Goal: Transaction & Acquisition: Purchase product/service

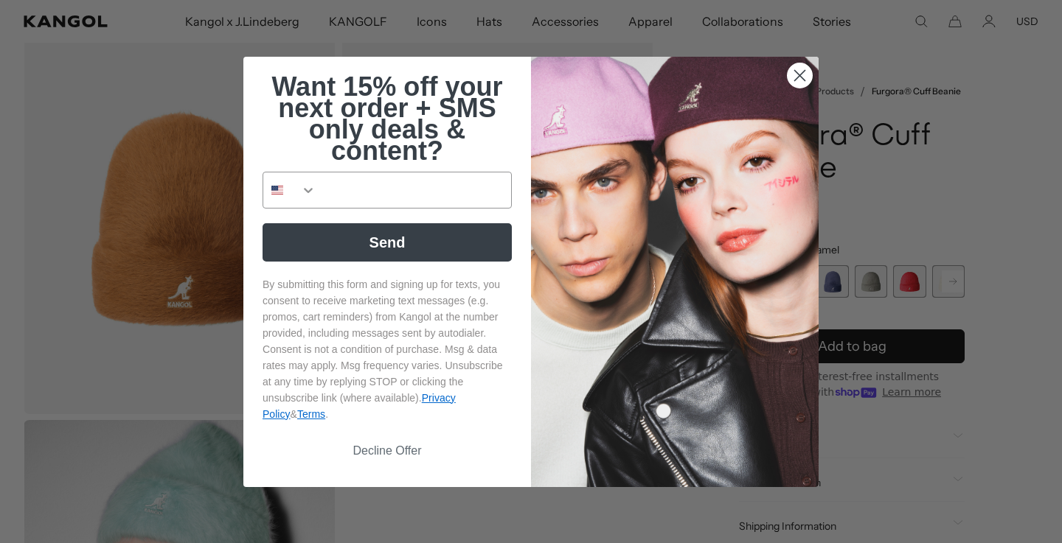
scroll to position [312, 0]
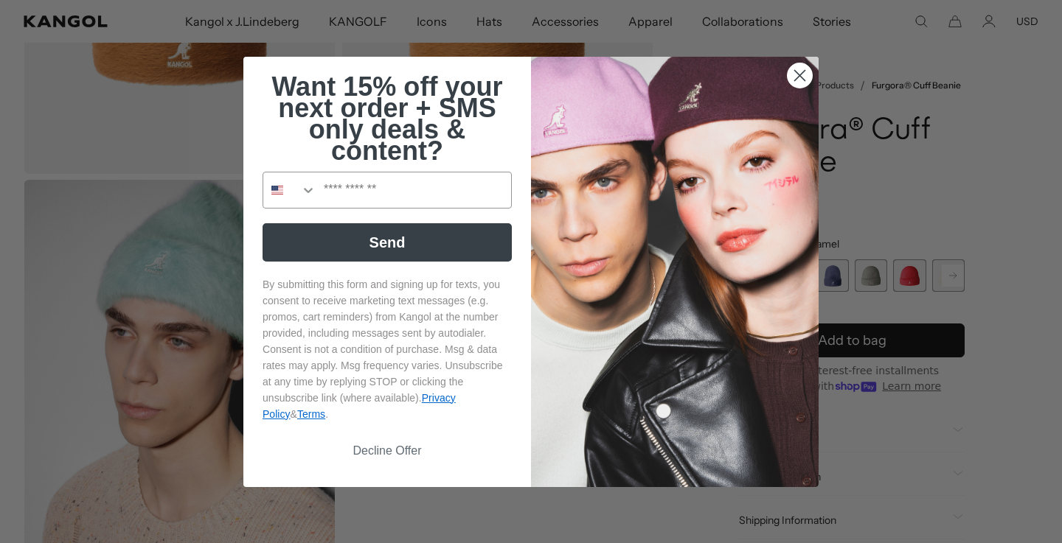
click at [804, 77] on circle "Close dialog" at bounding box center [799, 75] width 24 height 24
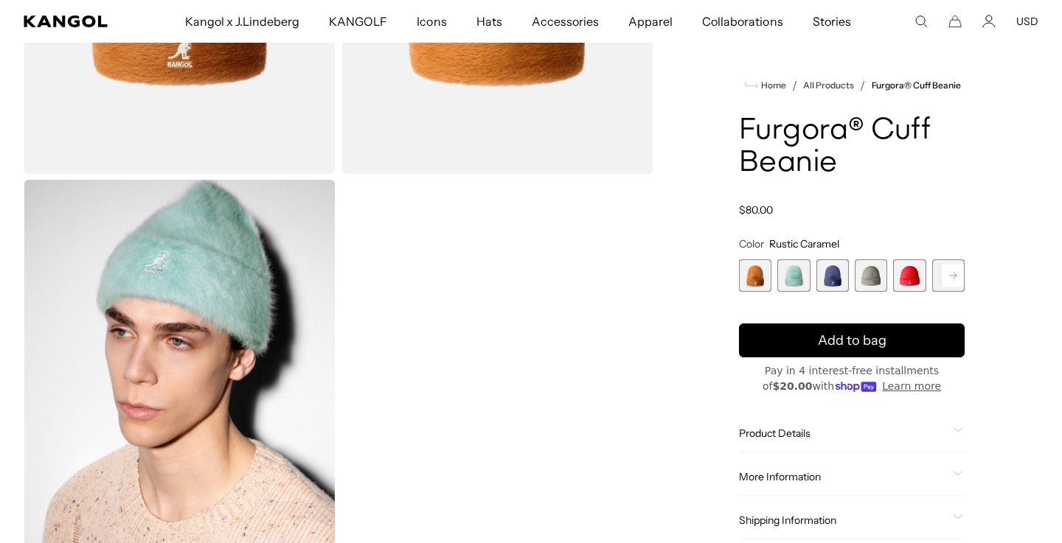
click at [801, 106] on circle "Close dialog" at bounding box center [799, 118] width 24 height 24
click at [799, 113] on icon "Close dialog" at bounding box center [800, 118] width 10 height 10
click at [800, 72] on div "Close dialog Want 15% off your next order + SMS only deals & content? Send By s…" at bounding box center [531, 272] width 605 height 431
click at [785, 275] on span "2 of 7" at bounding box center [793, 276] width 32 height 32
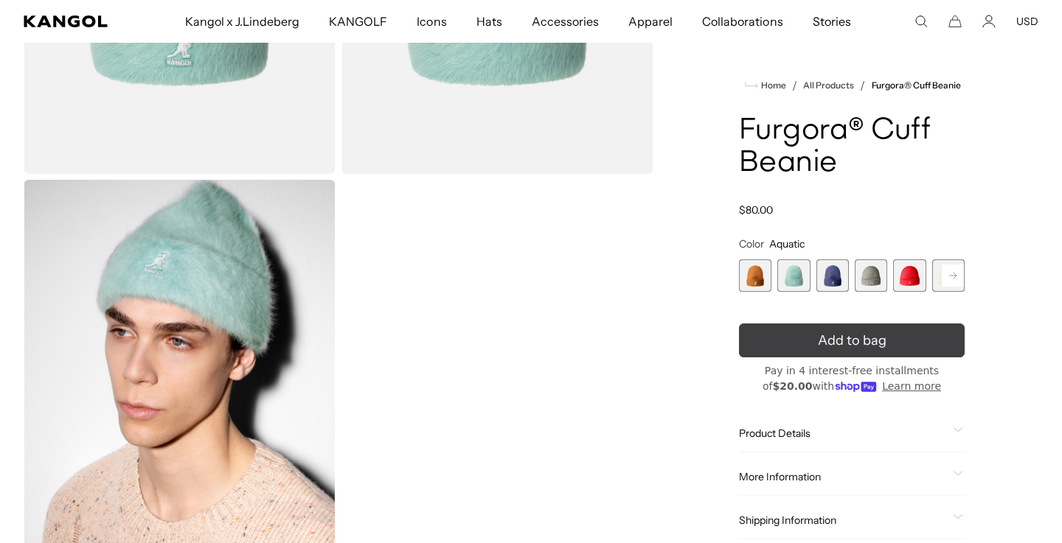
click at [790, 328] on button "Add to bag" at bounding box center [852, 341] width 226 height 34
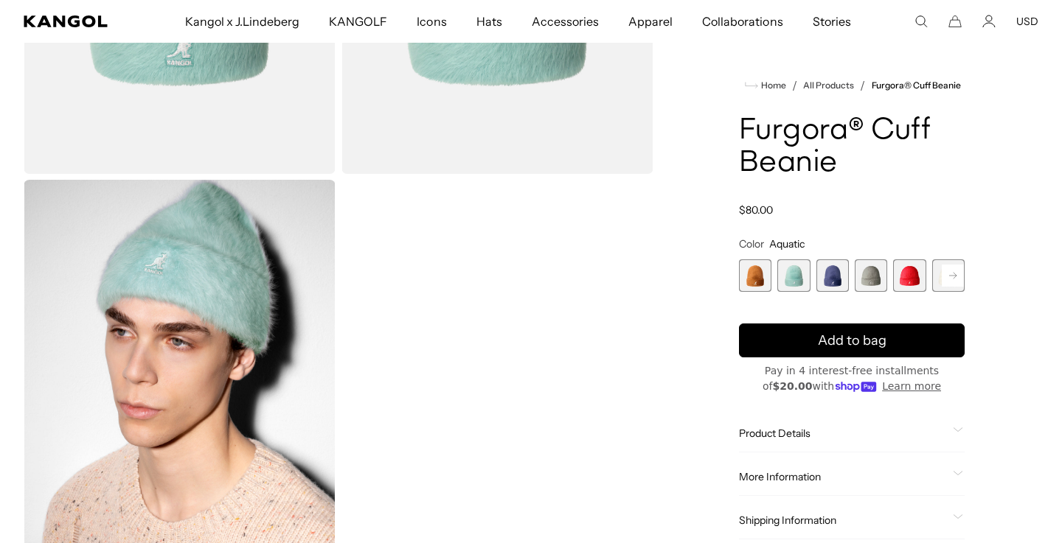
scroll to position [0, 304]
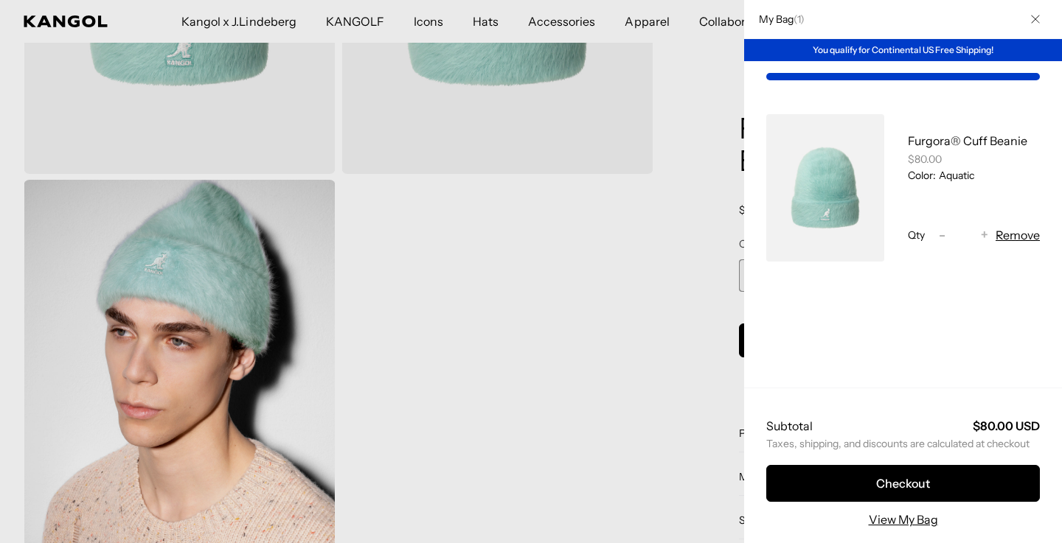
click at [722, 201] on div at bounding box center [531, 271] width 1062 height 543
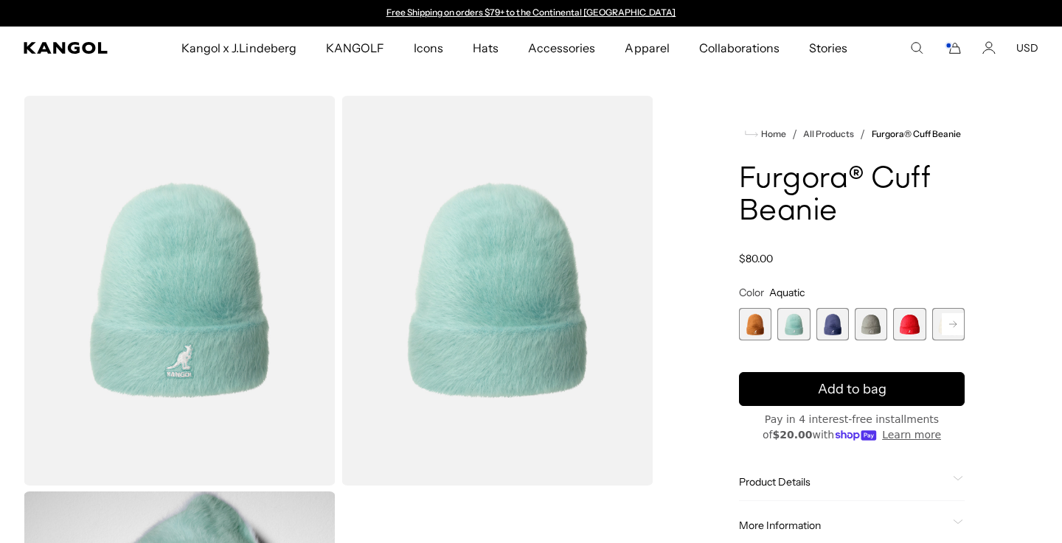
scroll to position [0, 0]
click at [834, 327] on span "3 of 7" at bounding box center [832, 324] width 32 height 32
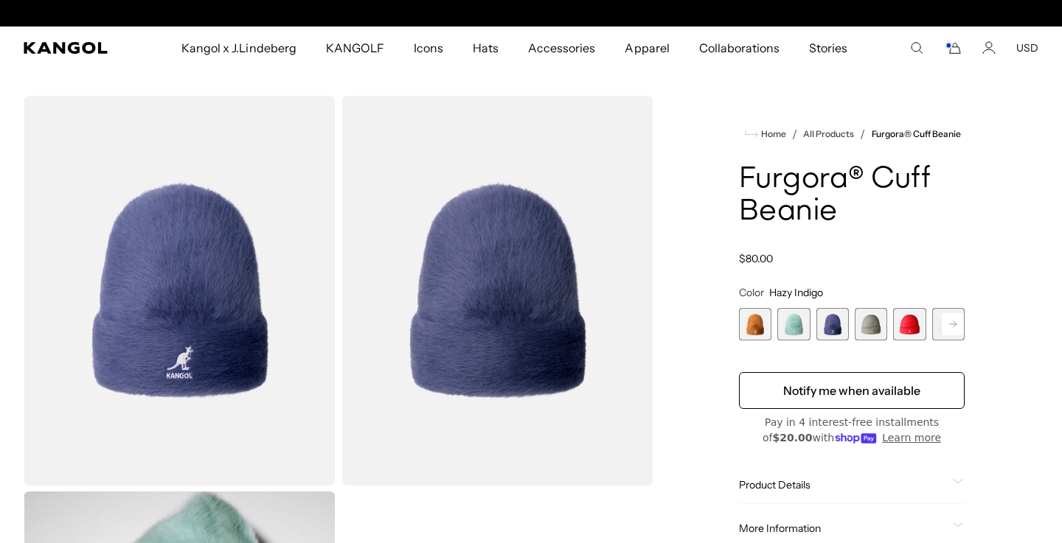
click at [852, 327] on div "Rustic Caramel Variant sold out or unavailable Aquatic Variant sold out or unav…" at bounding box center [852, 324] width 226 height 32
click at [871, 324] on span "4 of 7" at bounding box center [871, 324] width 32 height 32
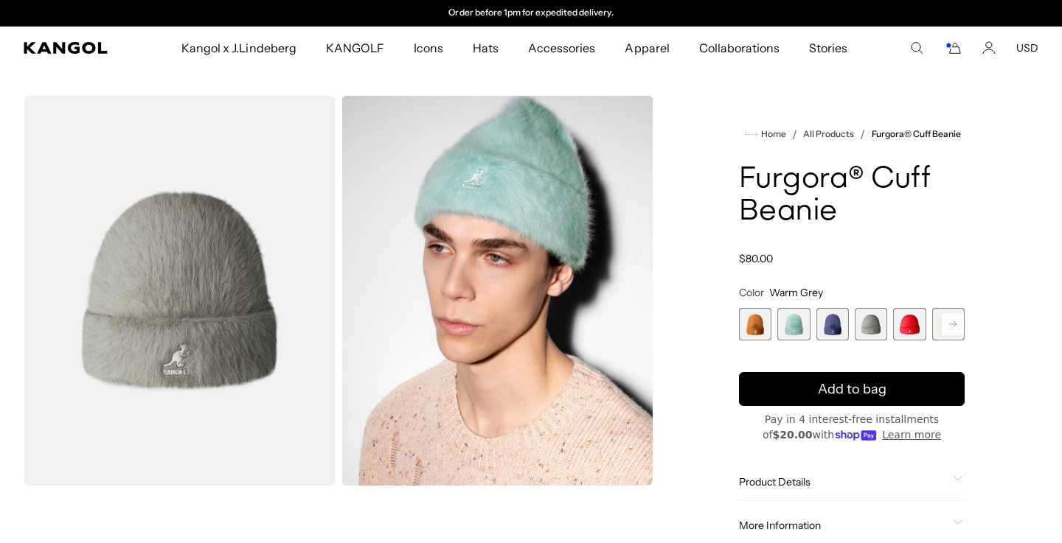
click at [901, 322] on span "5 of 7" at bounding box center [909, 324] width 32 height 32
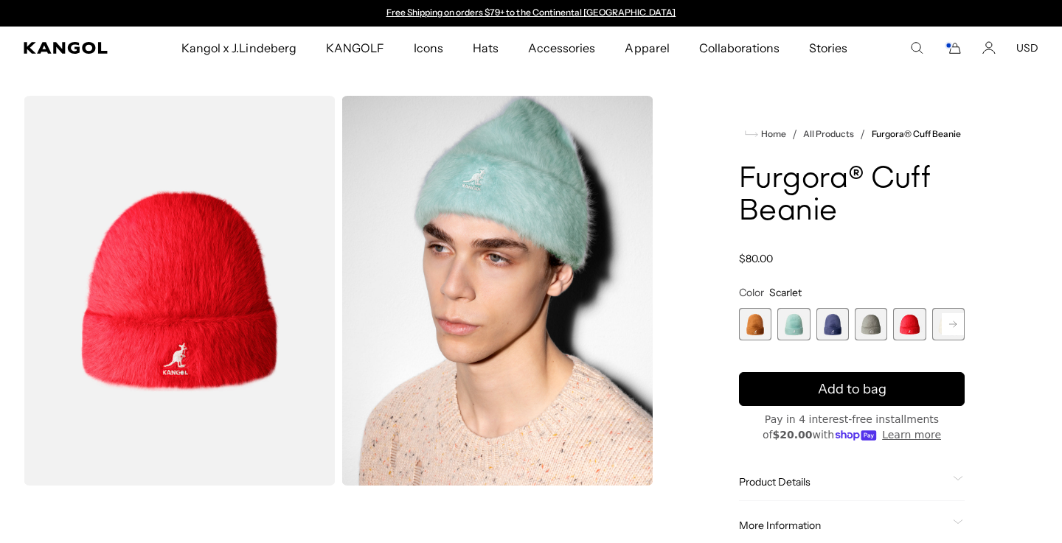
click at [950, 325] on rect at bounding box center [953, 324] width 22 height 22
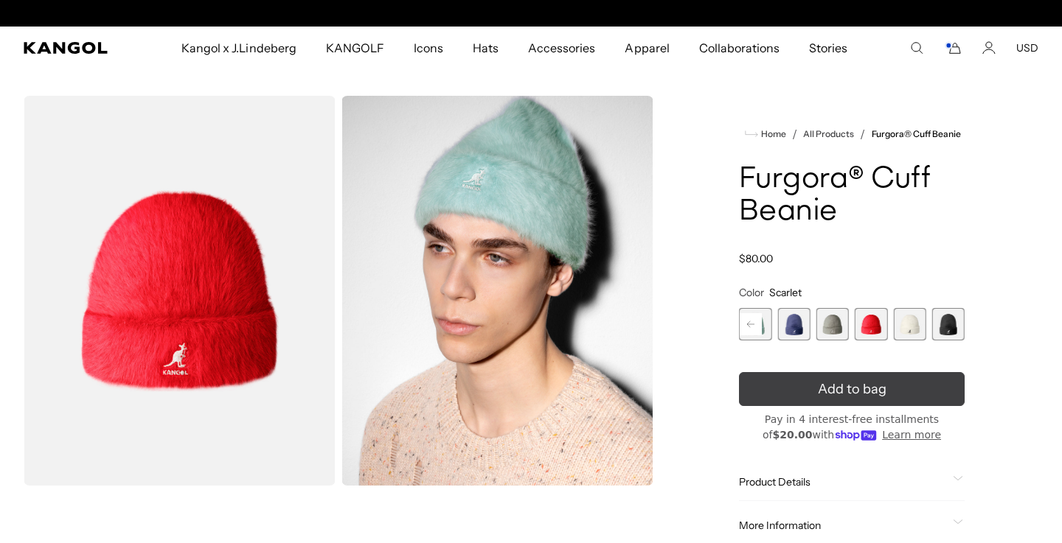
click at [918, 387] on button "Add to bag" at bounding box center [852, 389] width 226 height 34
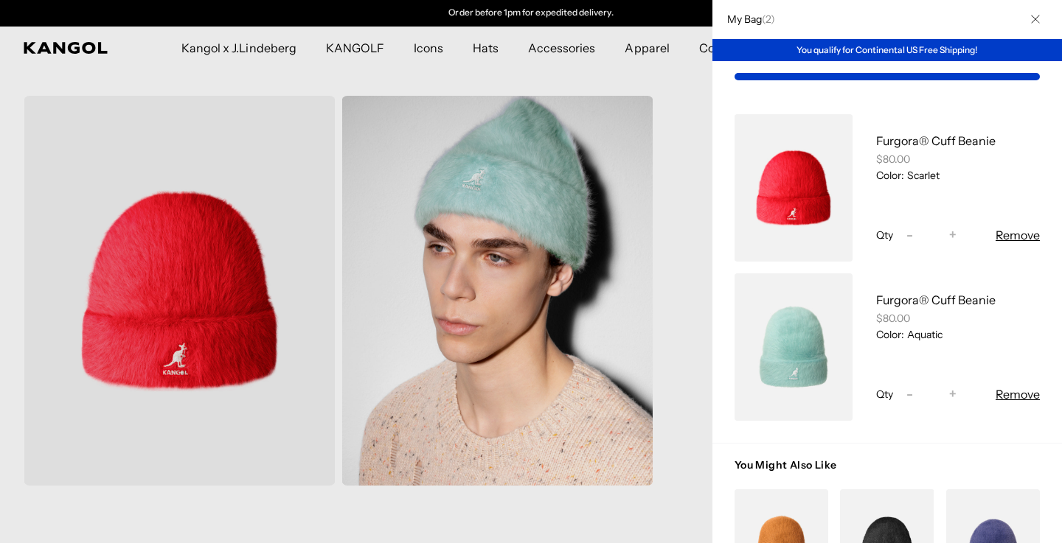
click at [703, 229] on div at bounding box center [531, 271] width 1062 height 543
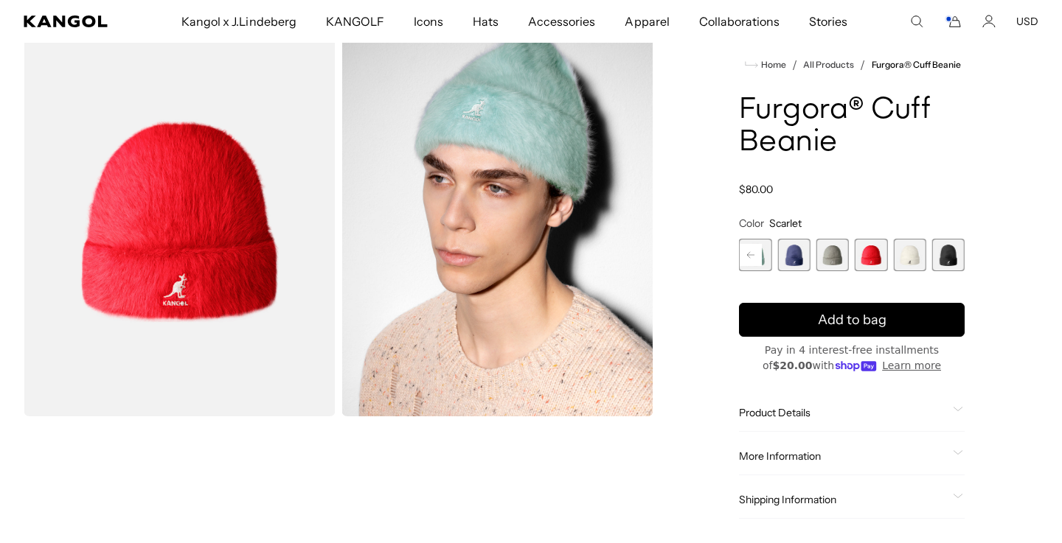
scroll to position [0, 0]
click at [920, 243] on span "6 of 7" at bounding box center [909, 255] width 32 height 32
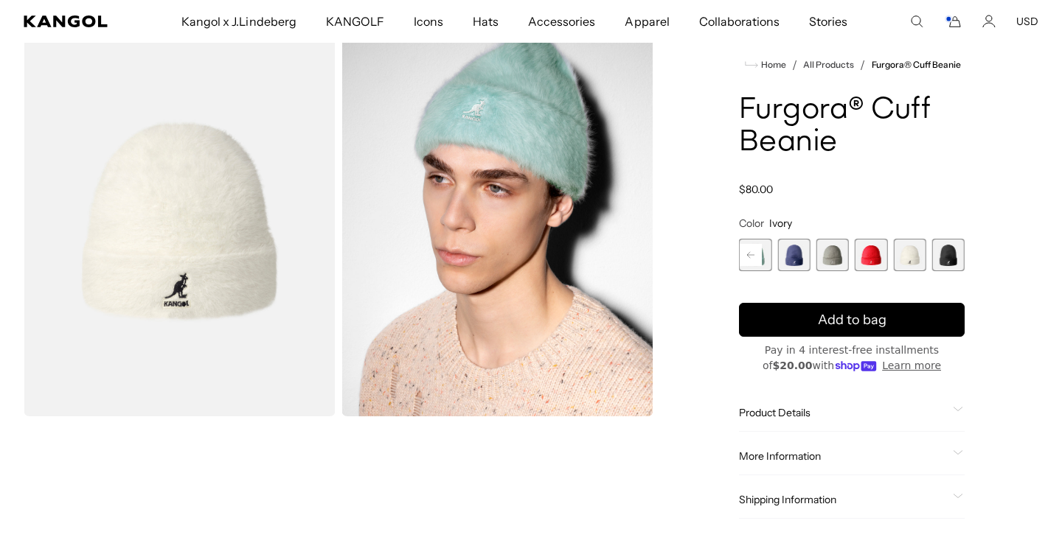
click at [938, 251] on span "7 of 7" at bounding box center [948, 255] width 32 height 32
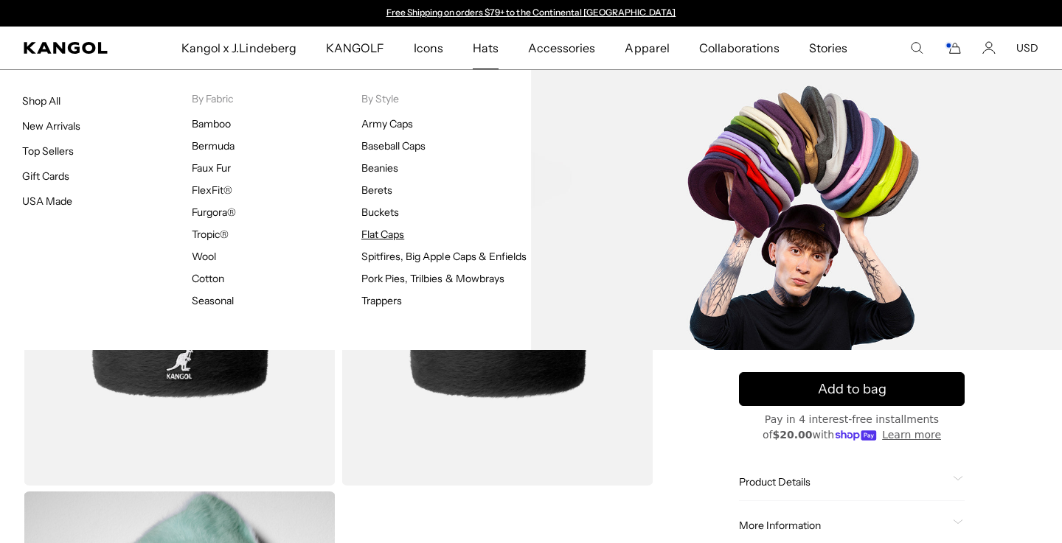
click at [377, 239] on link "Flat Caps" at bounding box center [382, 234] width 43 height 13
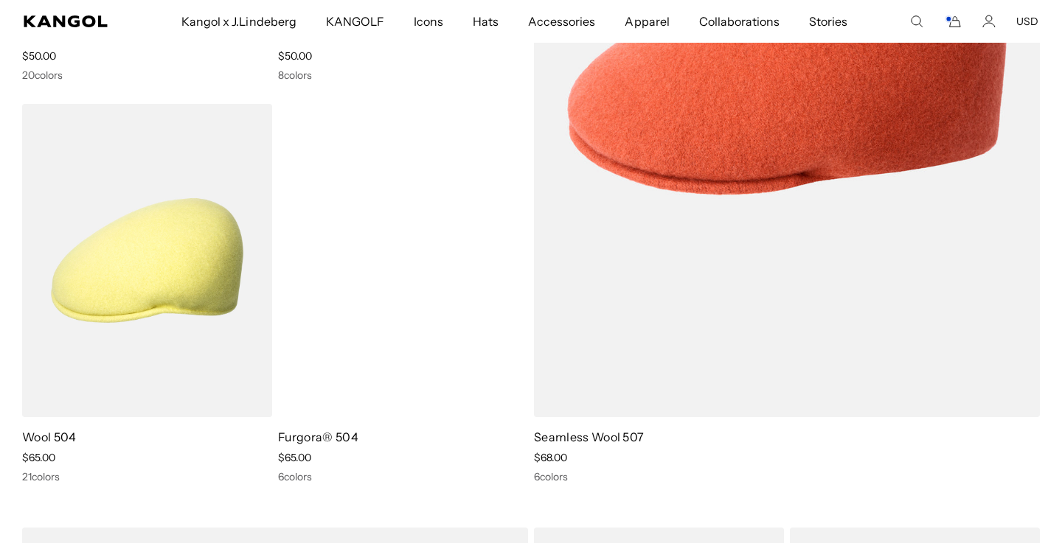
scroll to position [0, 304]
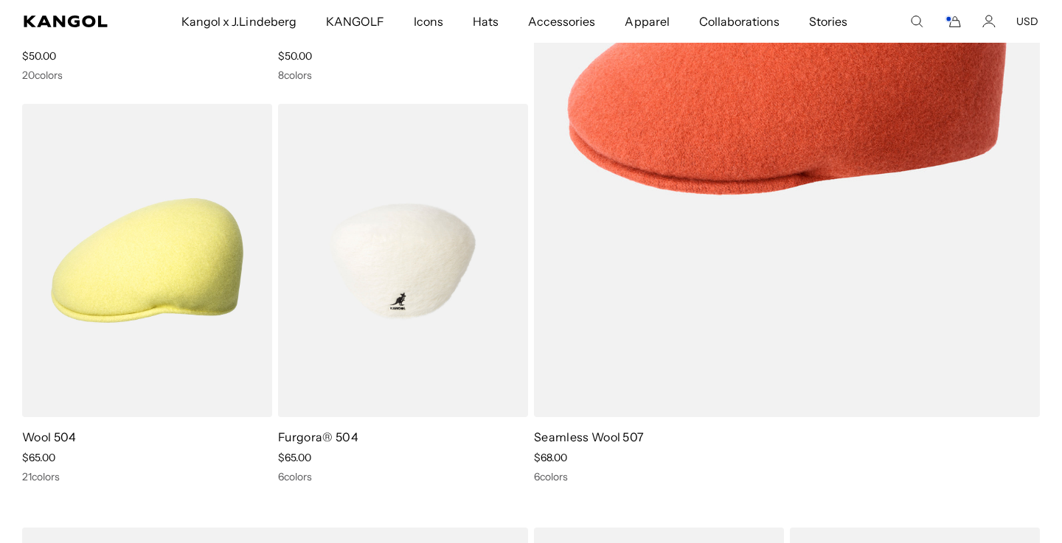
click at [331, 310] on img at bounding box center [403, 261] width 250 height 314
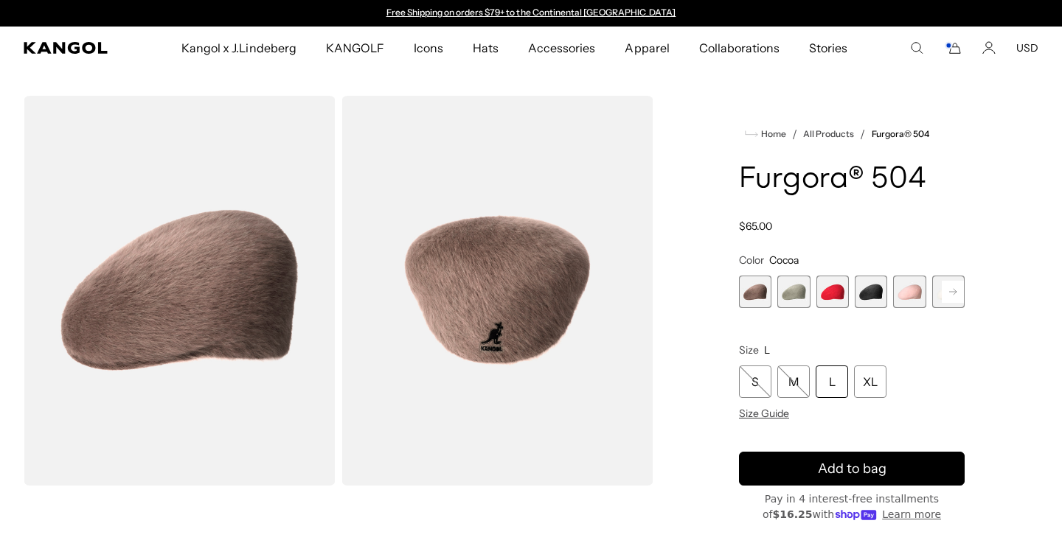
click at [835, 287] on span "3 of 7" at bounding box center [832, 292] width 32 height 32
